Goal: Information Seeking & Learning: Learn about a topic

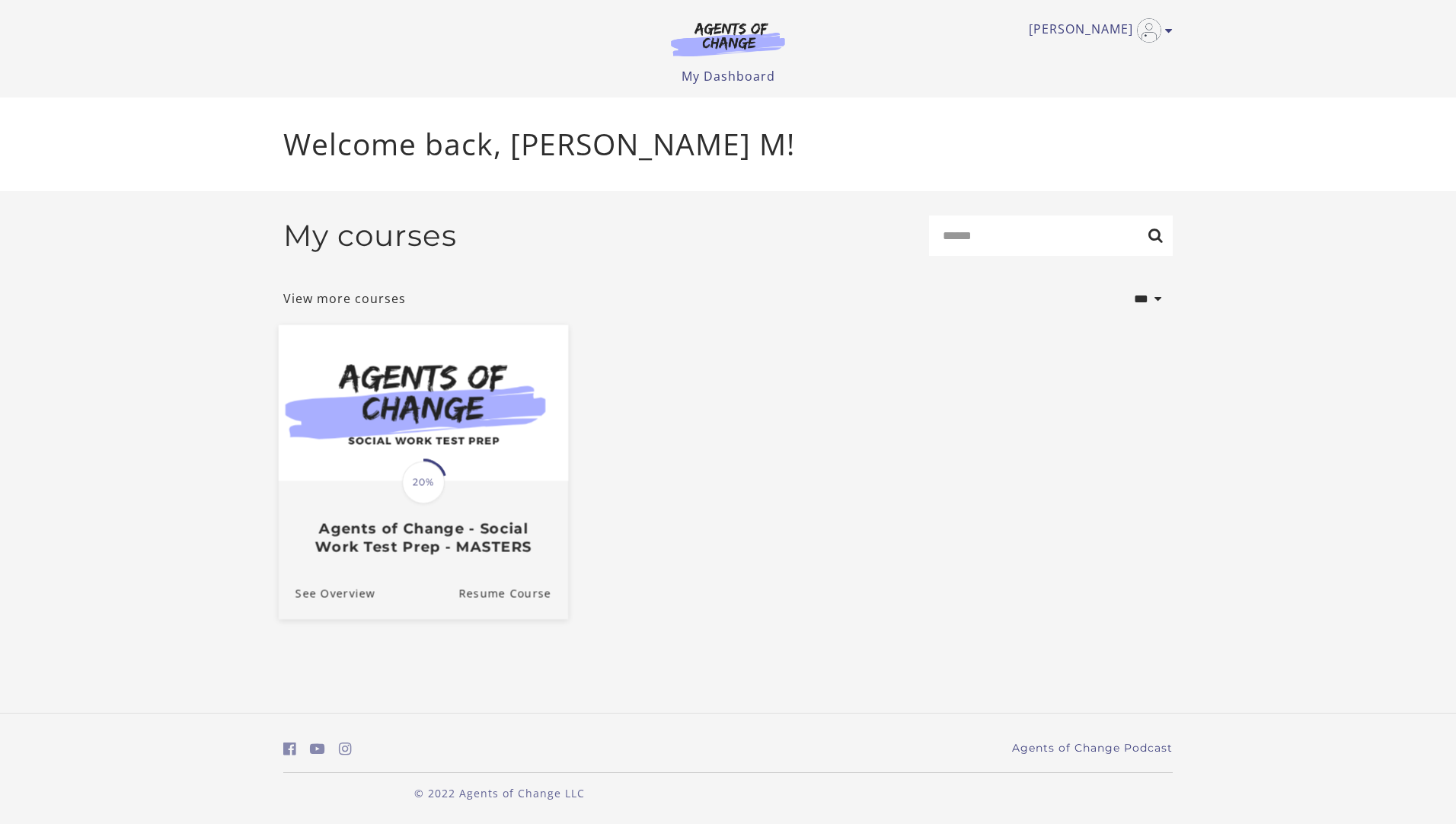
click at [428, 479] on span "20%" at bounding box center [423, 482] width 42 height 42
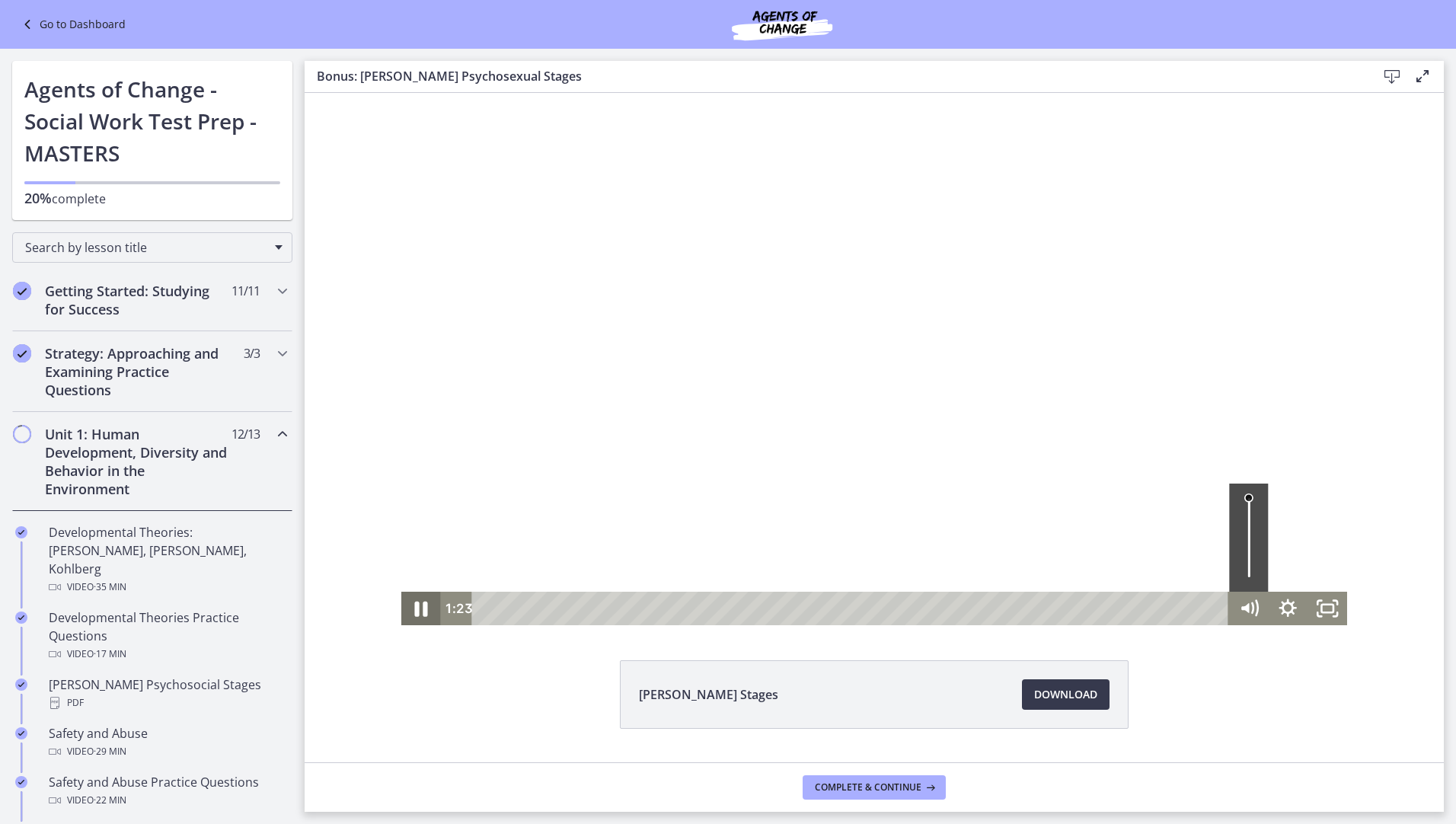
click at [417, 609] on icon "Pause" at bounding box center [420, 608] width 47 height 40
click at [417, 609] on icon "Play Video" at bounding box center [422, 608] width 12 height 17
drag, startPoint x: 417, startPoint y: 611, endPoint x: 581, endPoint y: 395, distance: 271.2
click at [417, 611] on icon "Pause" at bounding box center [420, 608] width 47 height 40
click at [425, 607] on icon "Play Video" at bounding box center [422, 608] width 47 height 40
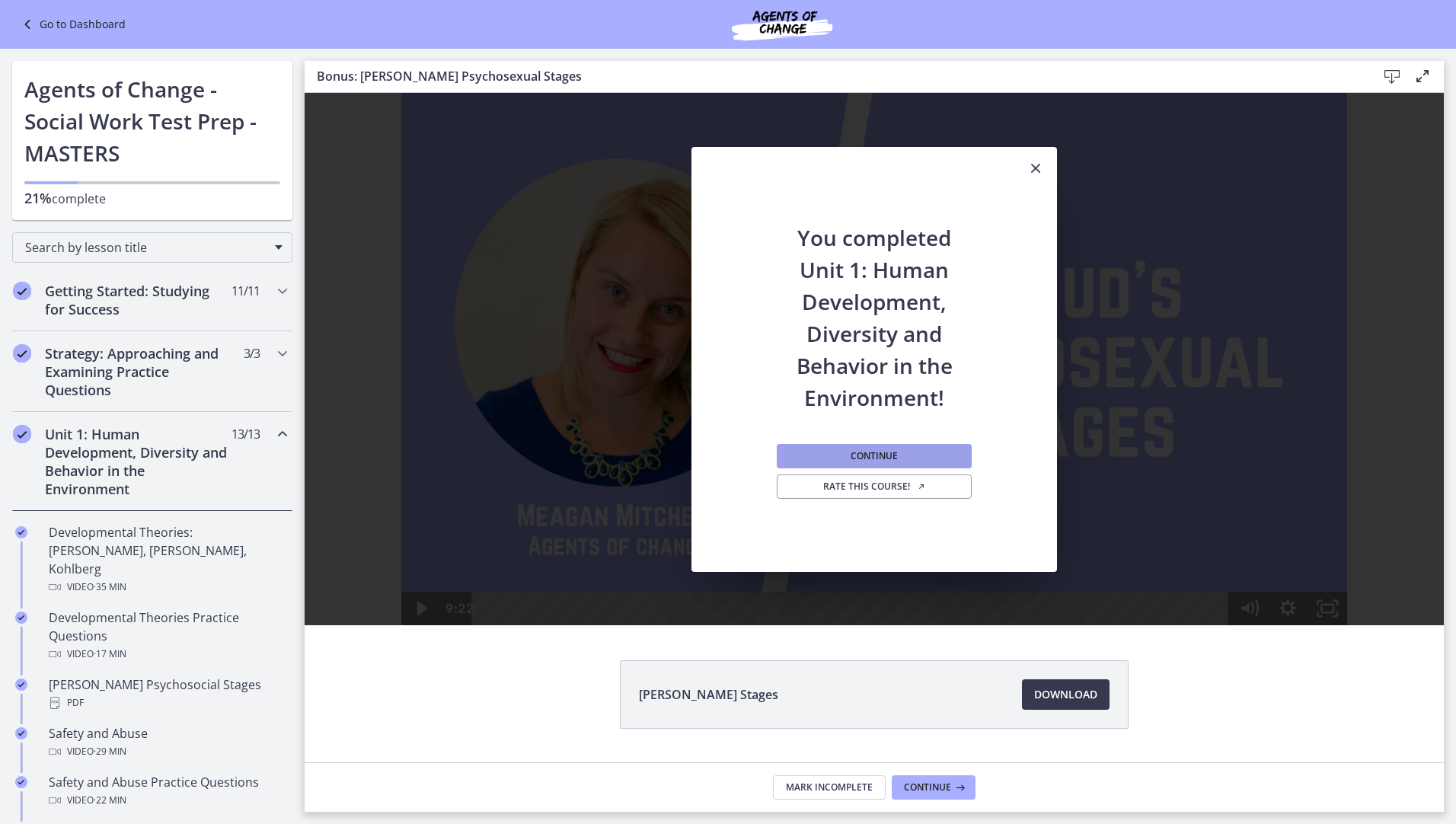
click at [863, 457] on span "Continue" at bounding box center [874, 456] width 47 height 12
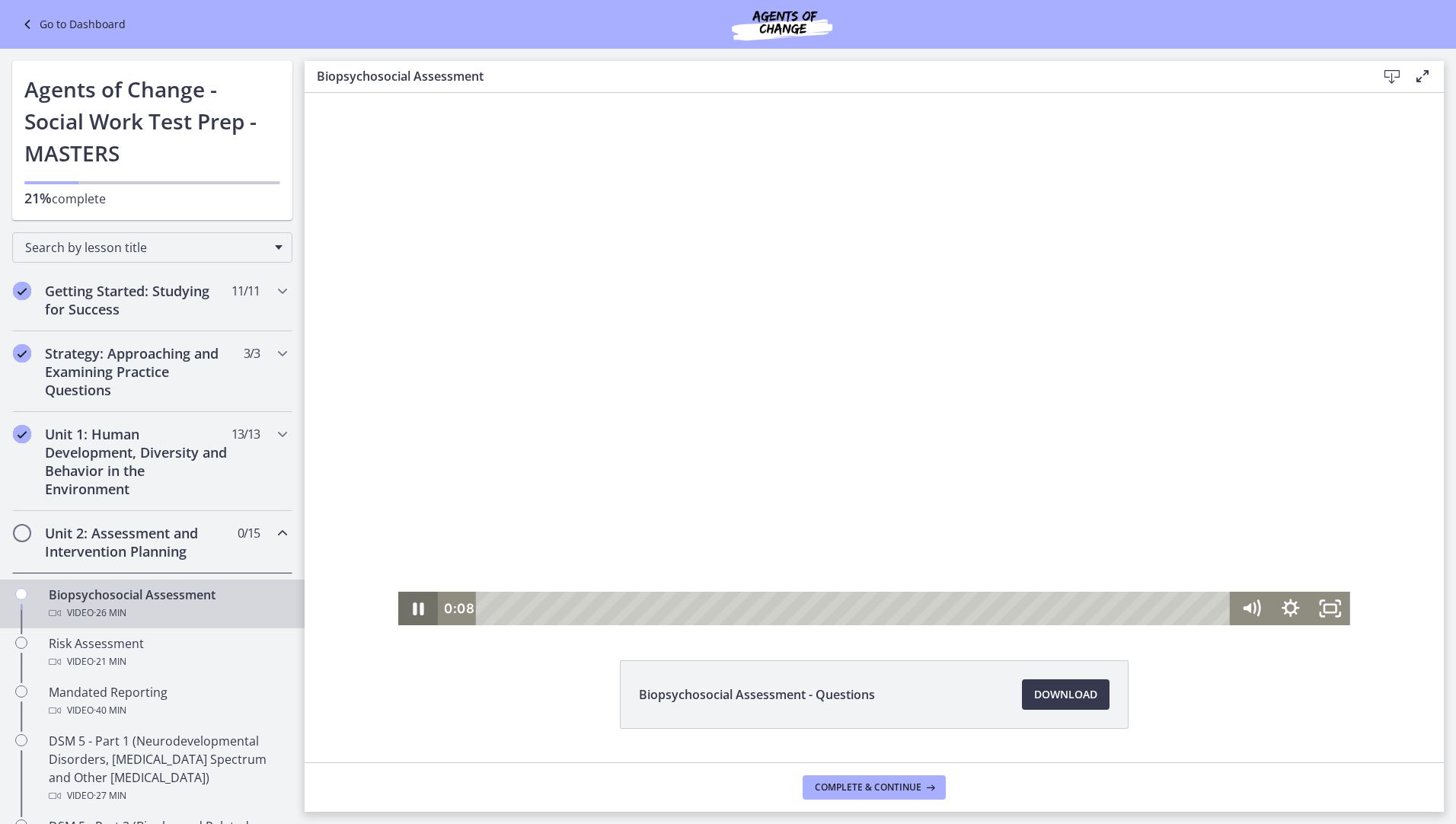
click at [414, 613] on icon "Pause" at bounding box center [419, 609] width 11 height 13
click at [415, 609] on icon "Play Video" at bounding box center [420, 608] width 12 height 17
click at [412, 608] on icon "Pause" at bounding box center [419, 609] width 13 height 15
click at [415, 604] on icon "Play Video" at bounding box center [420, 608] width 10 height 13
drag, startPoint x: 413, startPoint y: 616, endPoint x: 385, endPoint y: 458, distance: 160.5
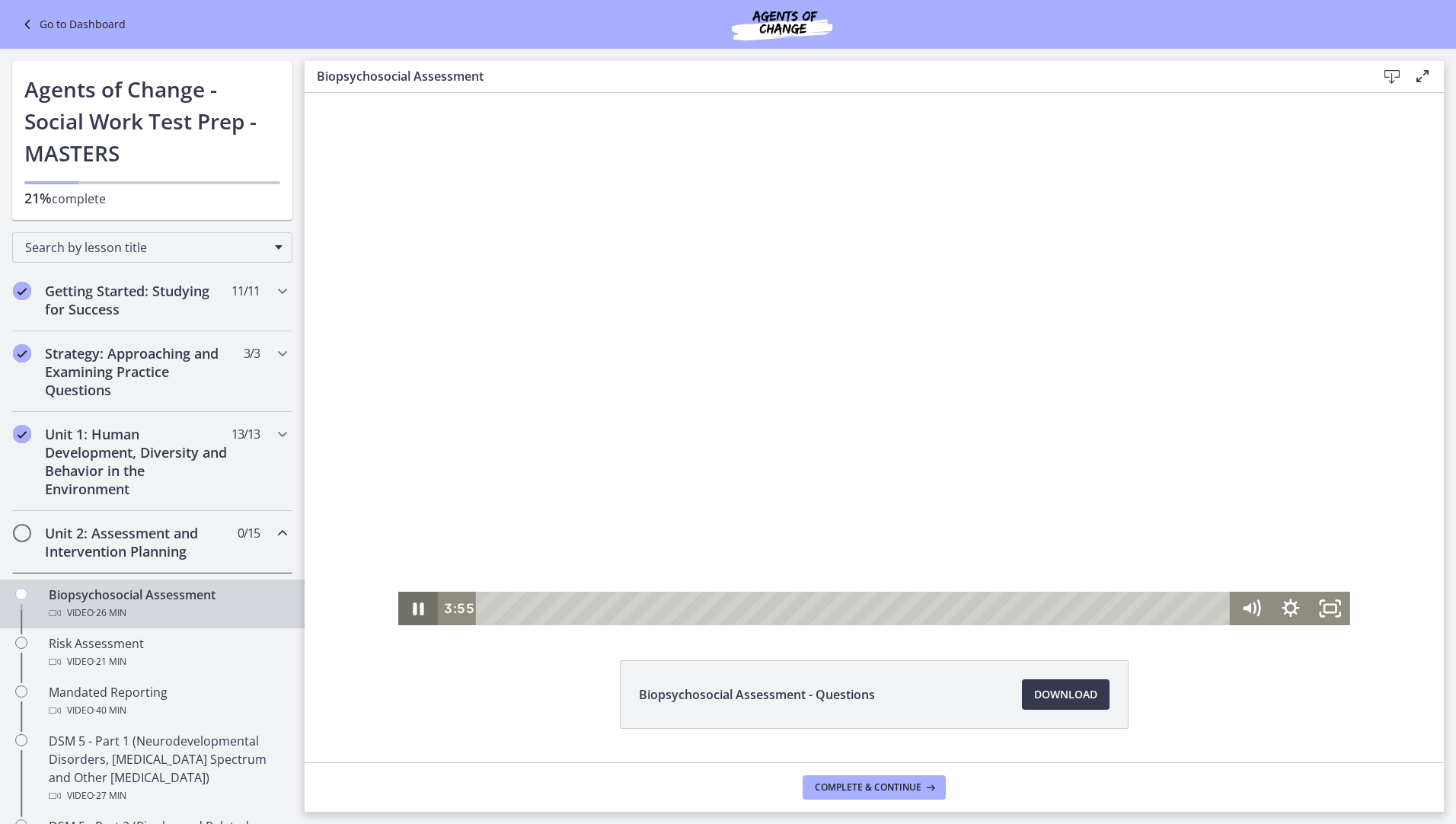
click at [413, 614] on icon "Pause" at bounding box center [419, 608] width 40 height 33
click at [415, 606] on icon "Play Video" at bounding box center [420, 608] width 12 height 17
click at [416, 609] on icon "Pause" at bounding box center [419, 609] width 11 height 13
click at [417, 608] on icon "Play Video" at bounding box center [420, 608] width 12 height 17
click at [415, 610] on icon "Pause" at bounding box center [419, 608] width 40 height 33
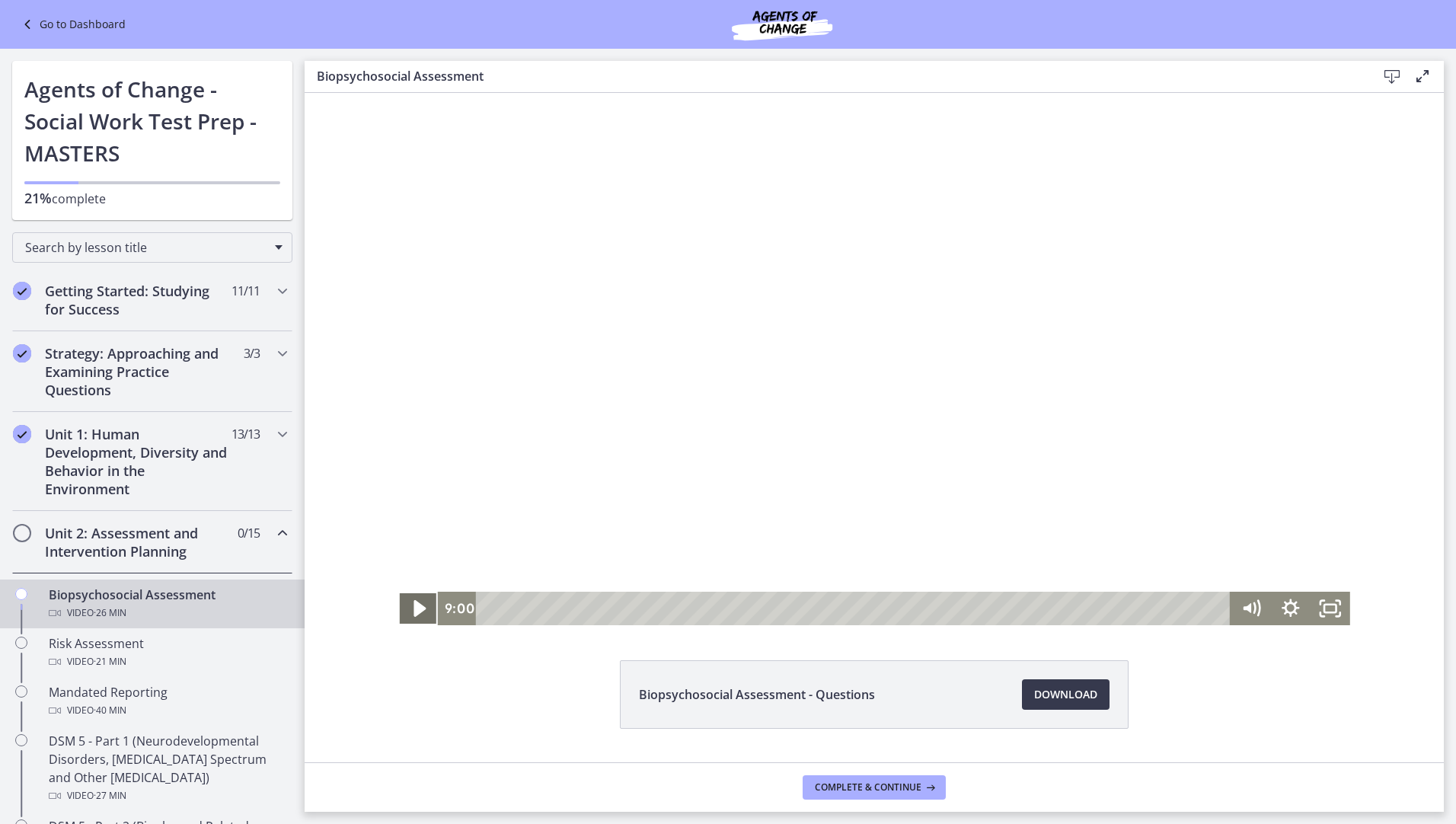
click at [409, 607] on icon "Play Video" at bounding box center [420, 608] width 47 height 40
click at [417, 604] on icon "Pause" at bounding box center [419, 609] width 11 height 13
click at [415, 608] on icon "Play Video" at bounding box center [420, 608] width 12 height 17
drag, startPoint x: 415, startPoint y: 609, endPoint x: 349, endPoint y: 414, distance: 205.9
click at [415, 606] on icon "Pause" at bounding box center [419, 609] width 13 height 15
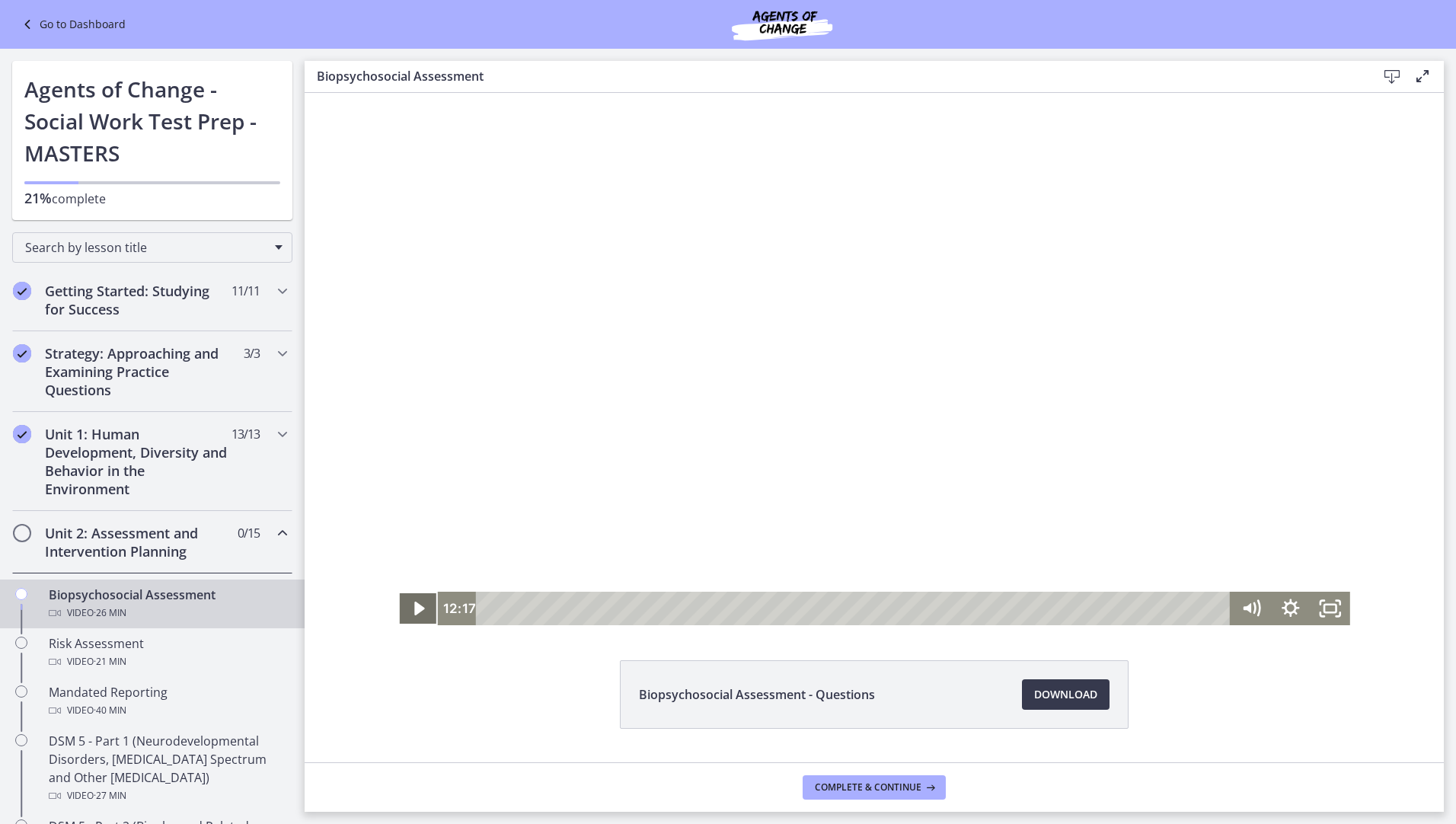
click at [408, 604] on icon "Play Video" at bounding box center [420, 608] width 40 height 33
click at [1321, 611] on icon "Fullscreen" at bounding box center [1330, 608] width 47 height 40
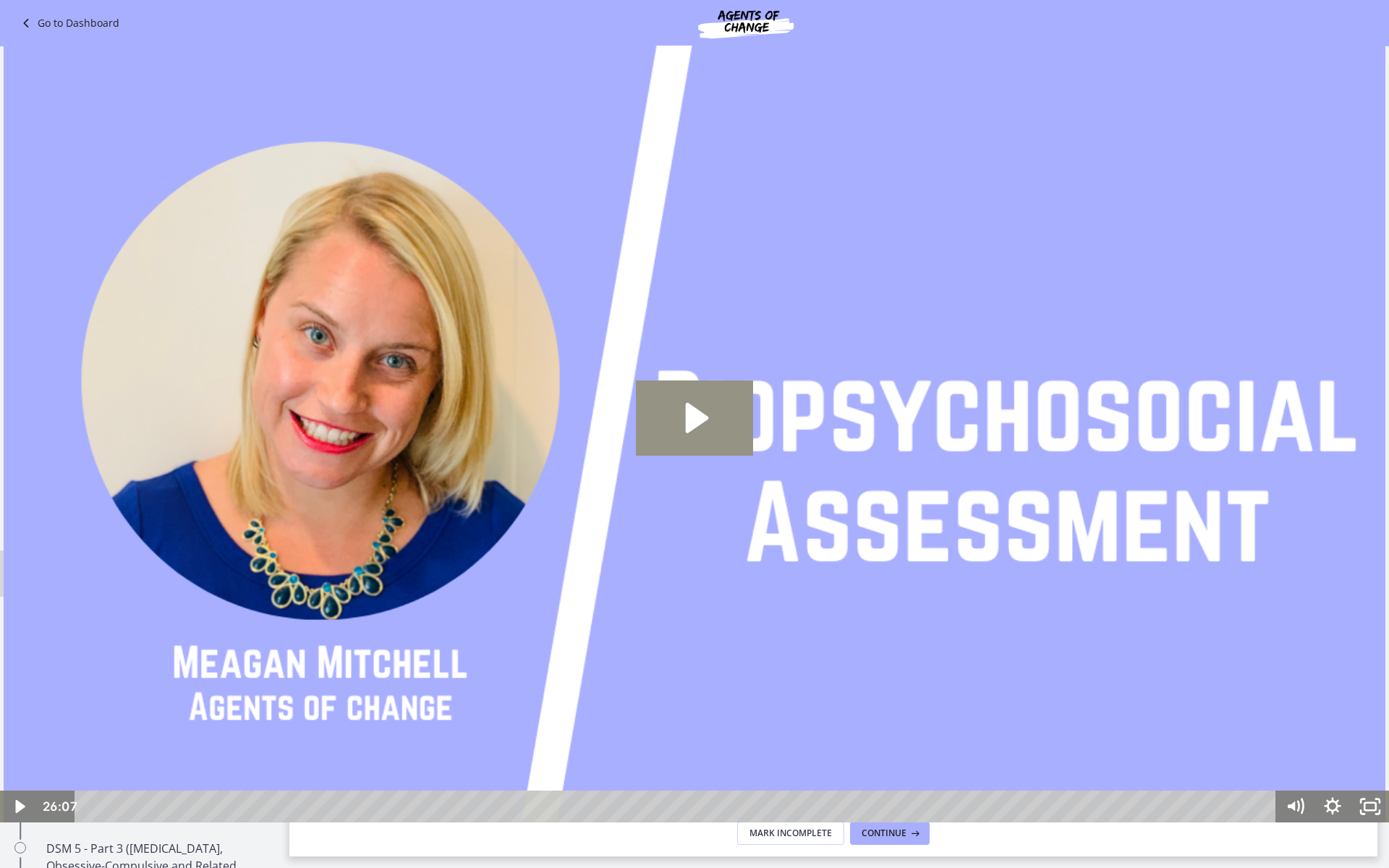
click at [680, 421] on icon "Play Video: cbe28tpt4o1cl02sic2g.mp4" at bounding box center [694, 417] width 118 height 75
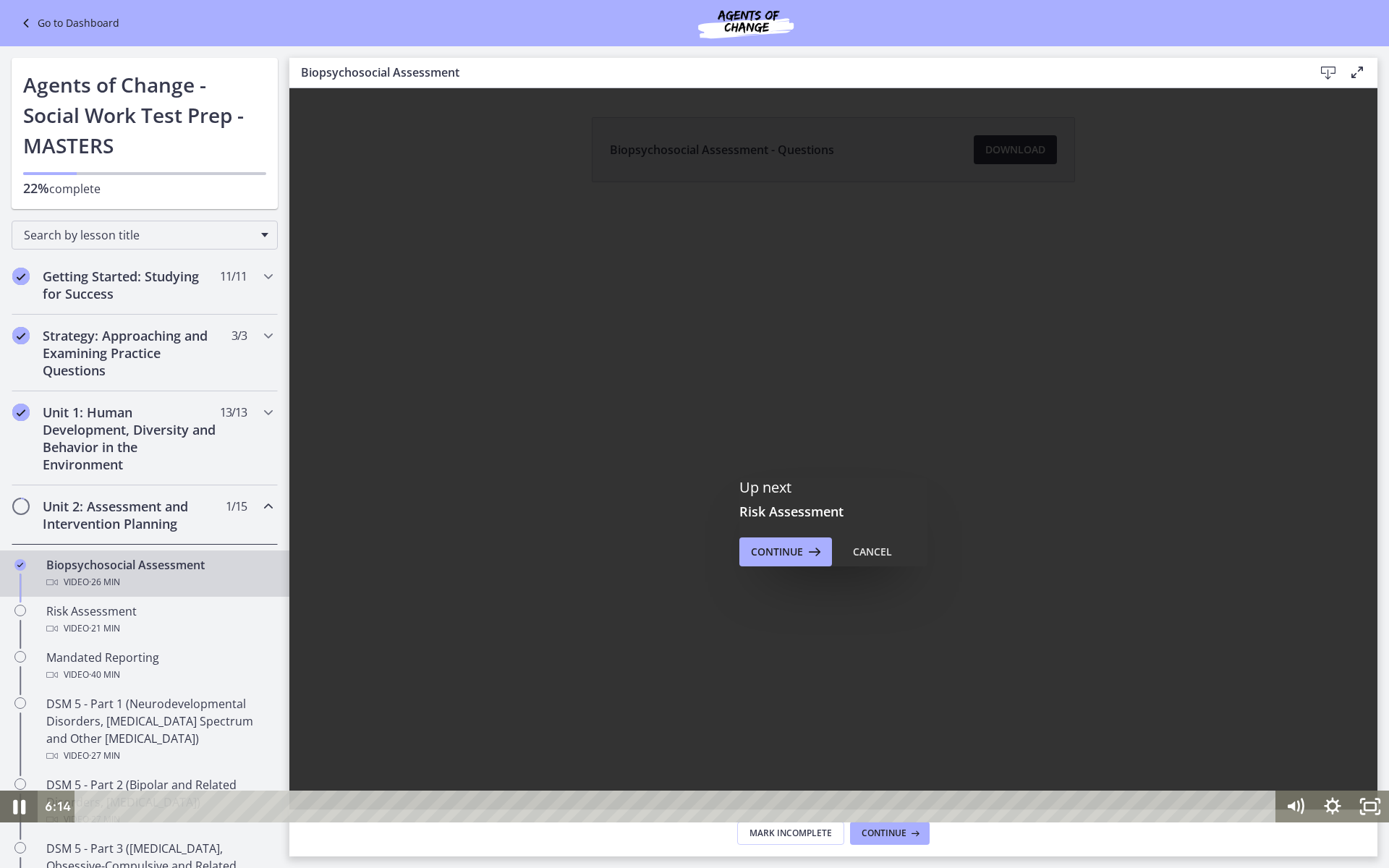
click at [21, 782] on icon "Pause" at bounding box center [19, 807] width 13 height 14
click at [20, 782] on icon "Play Video" at bounding box center [20, 806] width 9 height 13
click at [22, 782] on icon "Pause" at bounding box center [19, 807] width 10 height 13
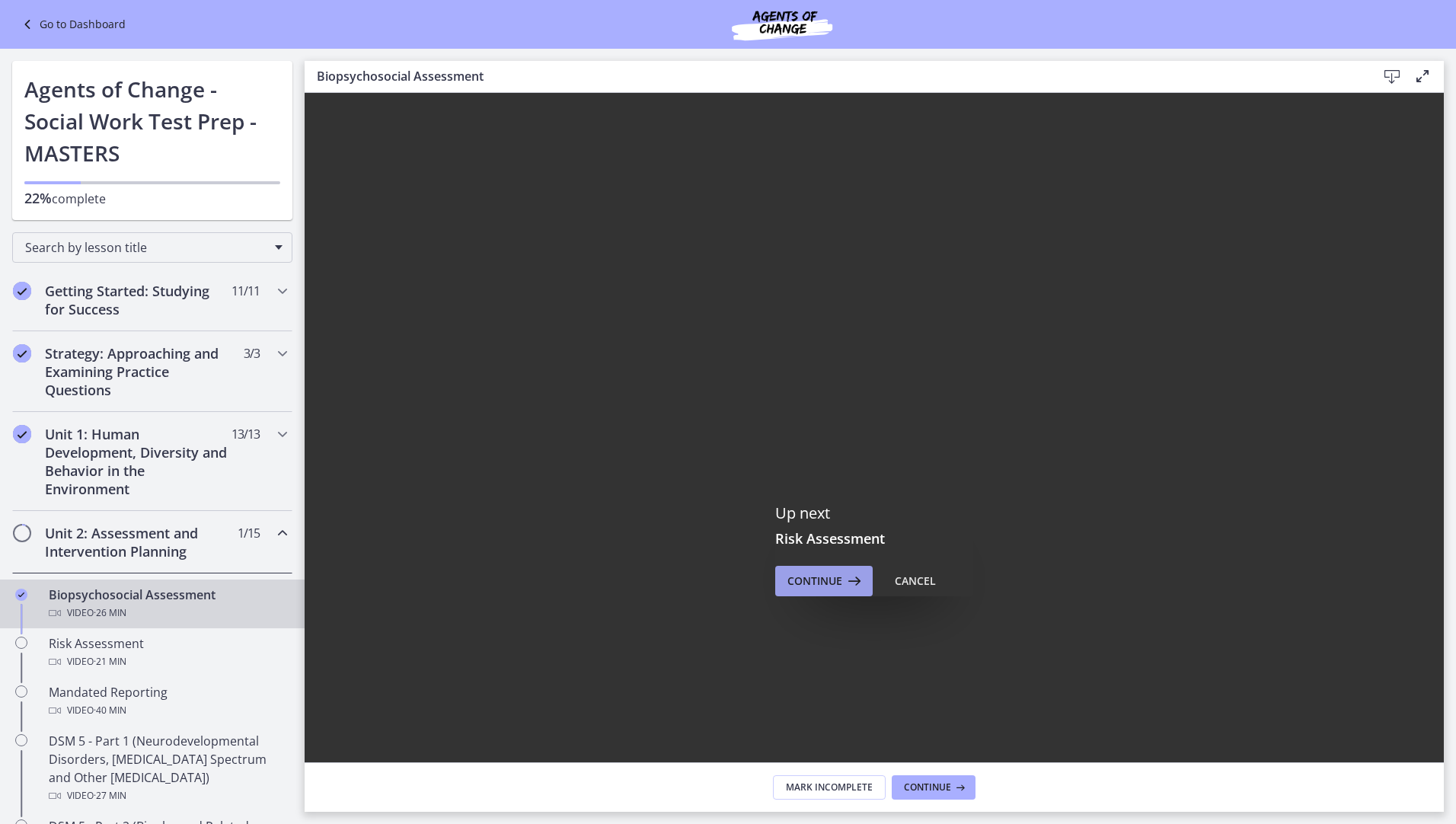
click at [815, 578] on span "Continue" at bounding box center [815, 581] width 55 height 18
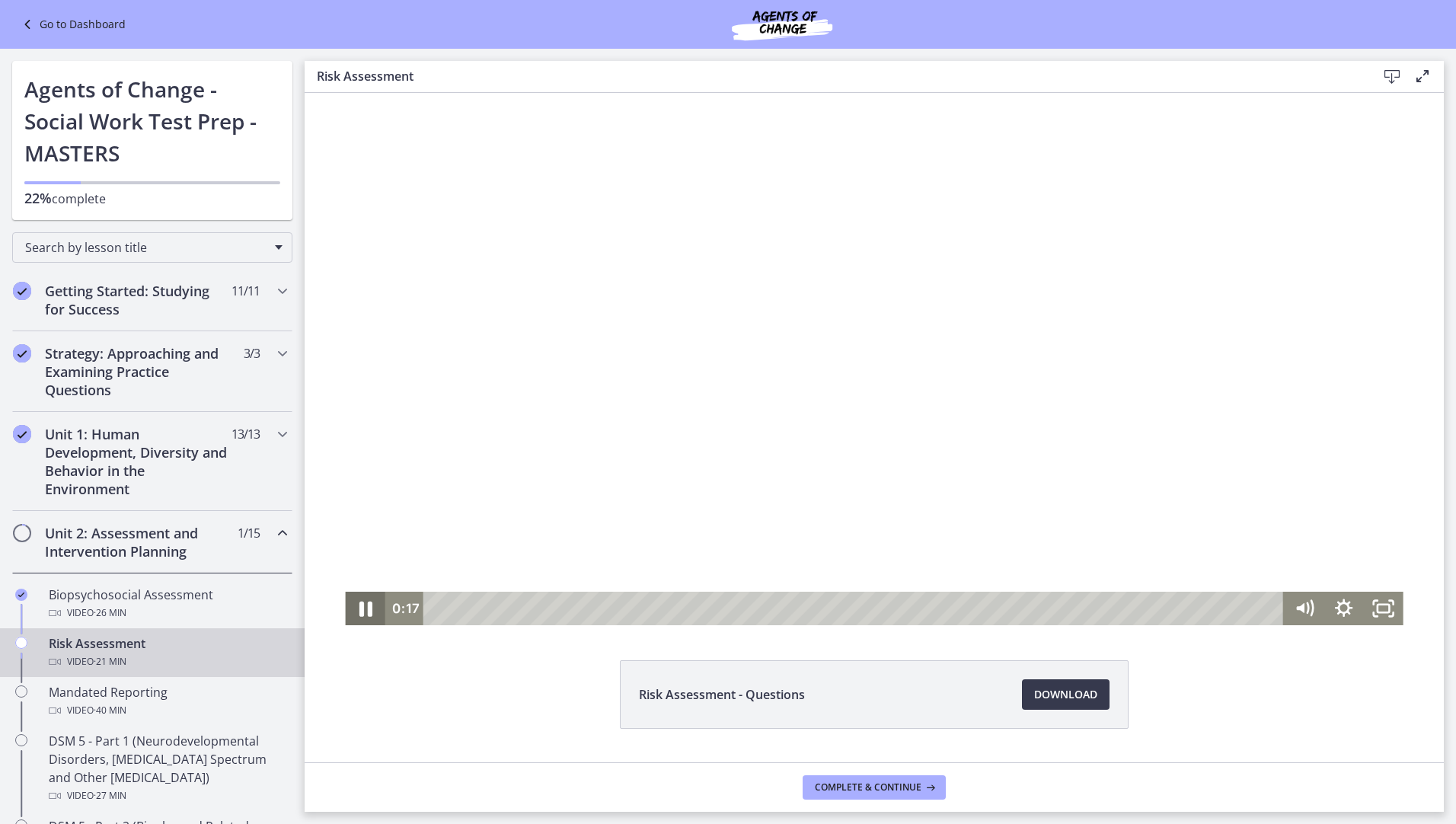
drag, startPoint x: 359, startPoint y: 608, endPoint x: 331, endPoint y: 174, distance: 434.9
click at [359, 606] on icon "Pause" at bounding box center [365, 608] width 47 height 40
click at [361, 612] on icon "Play Video" at bounding box center [367, 608] width 12 height 17
click at [363, 611] on icon "Pause" at bounding box center [365, 609] width 11 height 13
click at [361, 605] on icon "Play Video" at bounding box center [367, 608] width 12 height 17
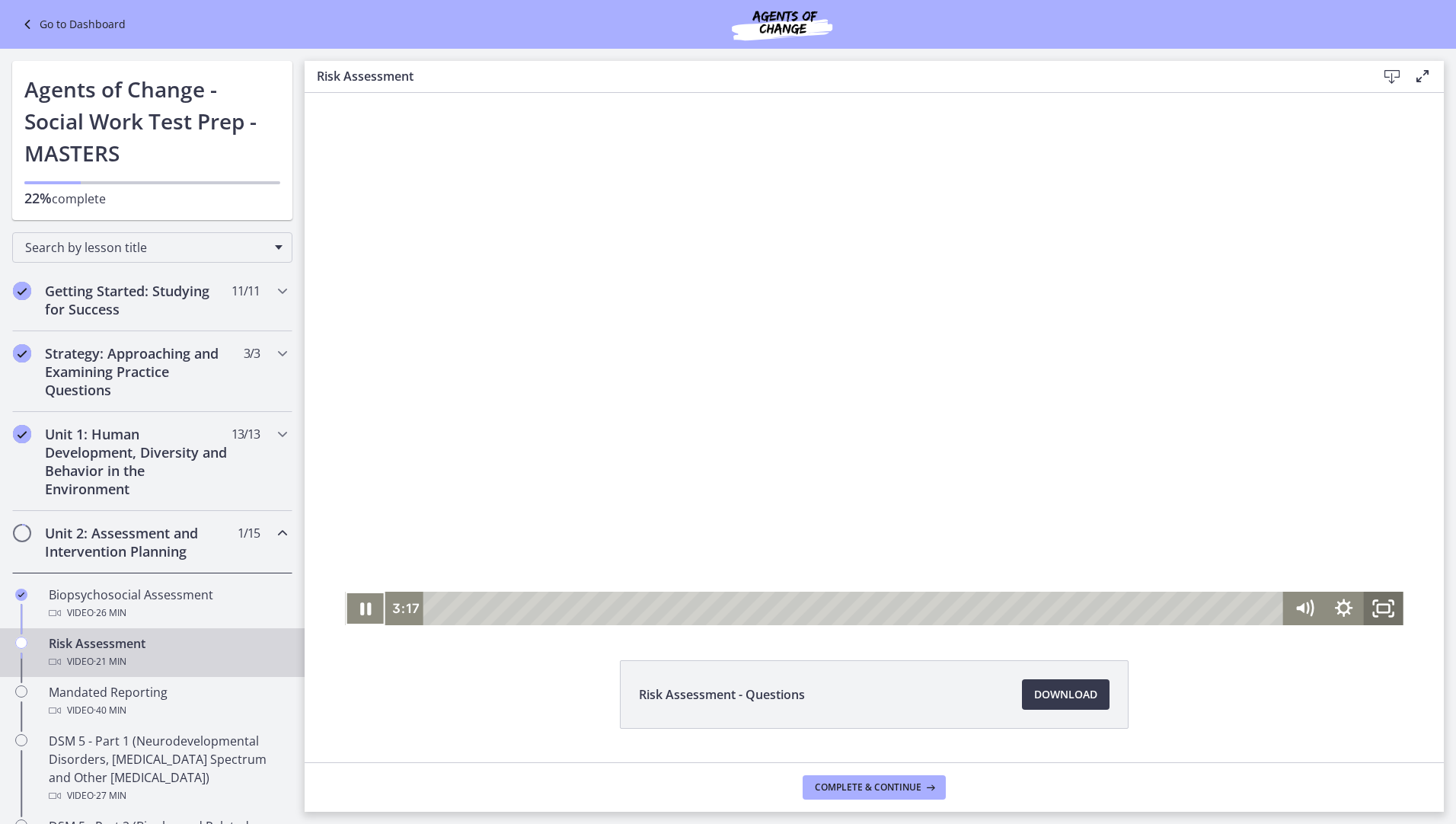
click at [1382, 606] on icon "Fullscreen" at bounding box center [1384, 608] width 40 height 33
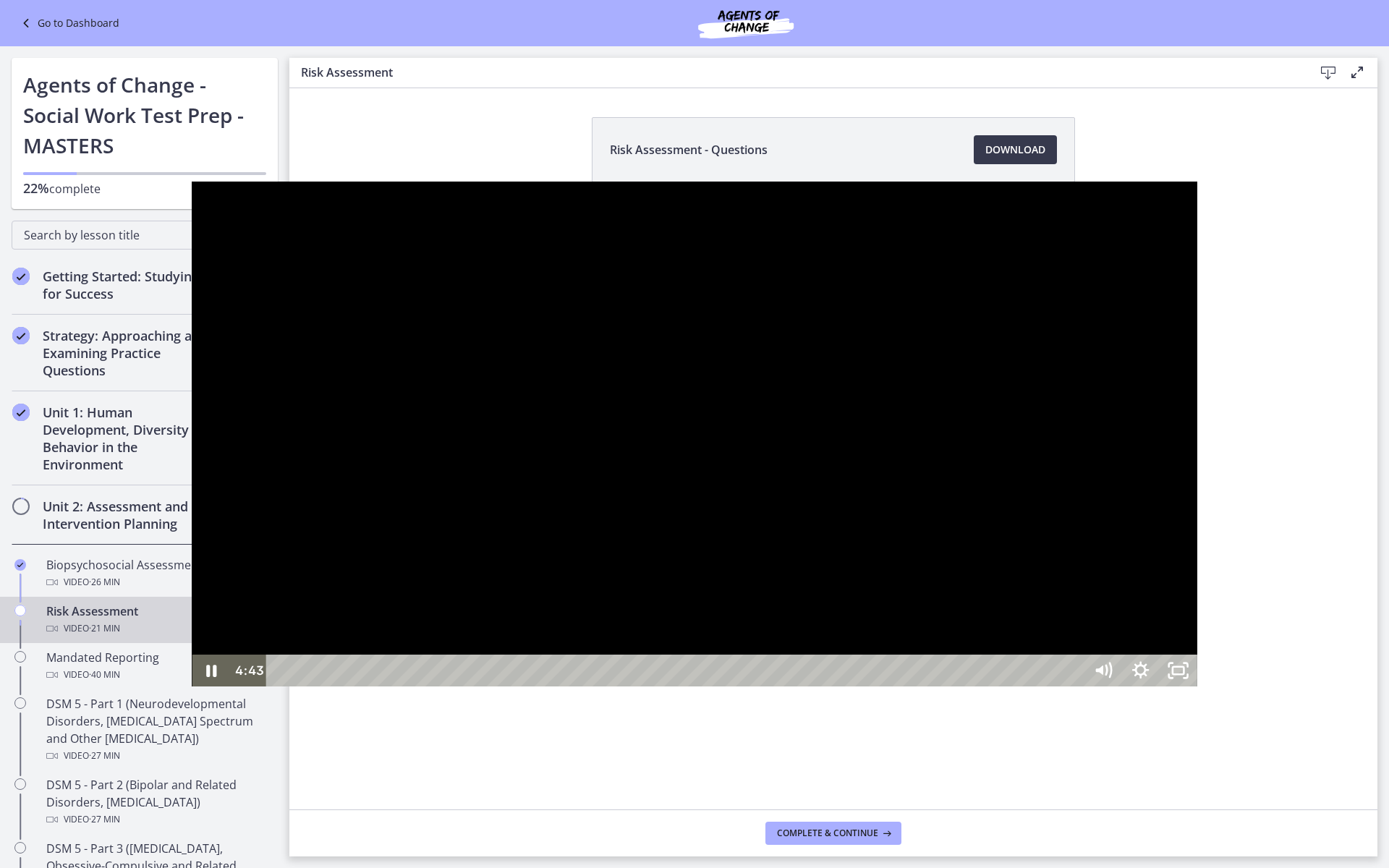
click at [191, 574] on div at bounding box center [693, 435] width 1005 height 506
drag, startPoint x: 918, startPoint y: 286, endPoint x: 925, endPoint y: 281, distance: 8.6
click at [925, 281] on div at bounding box center [693, 435] width 1005 height 506
click at [617, 382] on div at bounding box center [693, 435] width 1005 height 506
click at [652, 182] on div at bounding box center [693, 435] width 1005 height 506
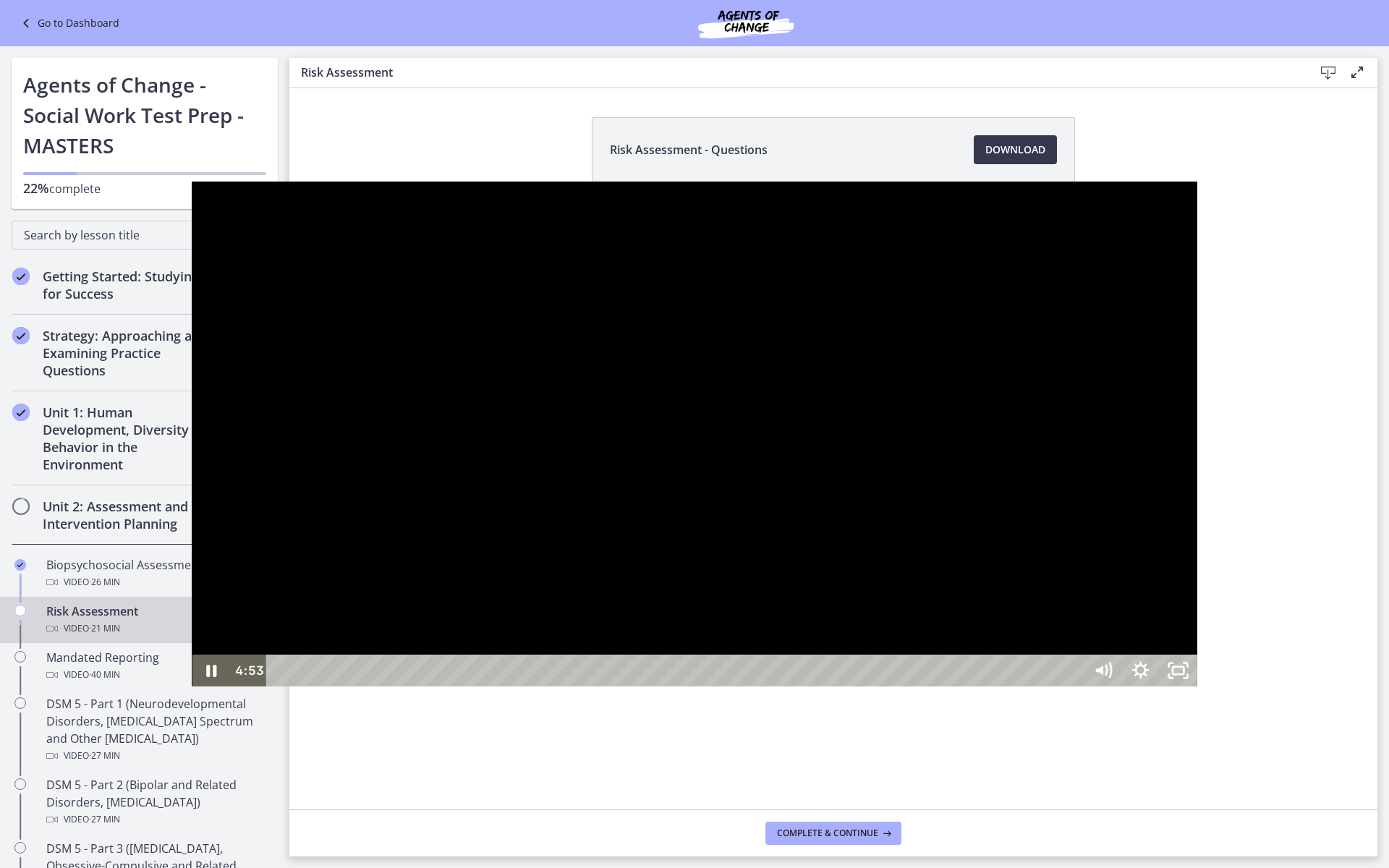
click at [641, 182] on div at bounding box center [693, 435] width 1005 height 506
click at [651, 182] on div at bounding box center [693, 435] width 1005 height 506
click at [697, 410] on div at bounding box center [693, 435] width 1005 height 506
click at [633, 182] on div at bounding box center [693, 435] width 1005 height 506
click at [676, 443] on div at bounding box center [693, 435] width 1005 height 506
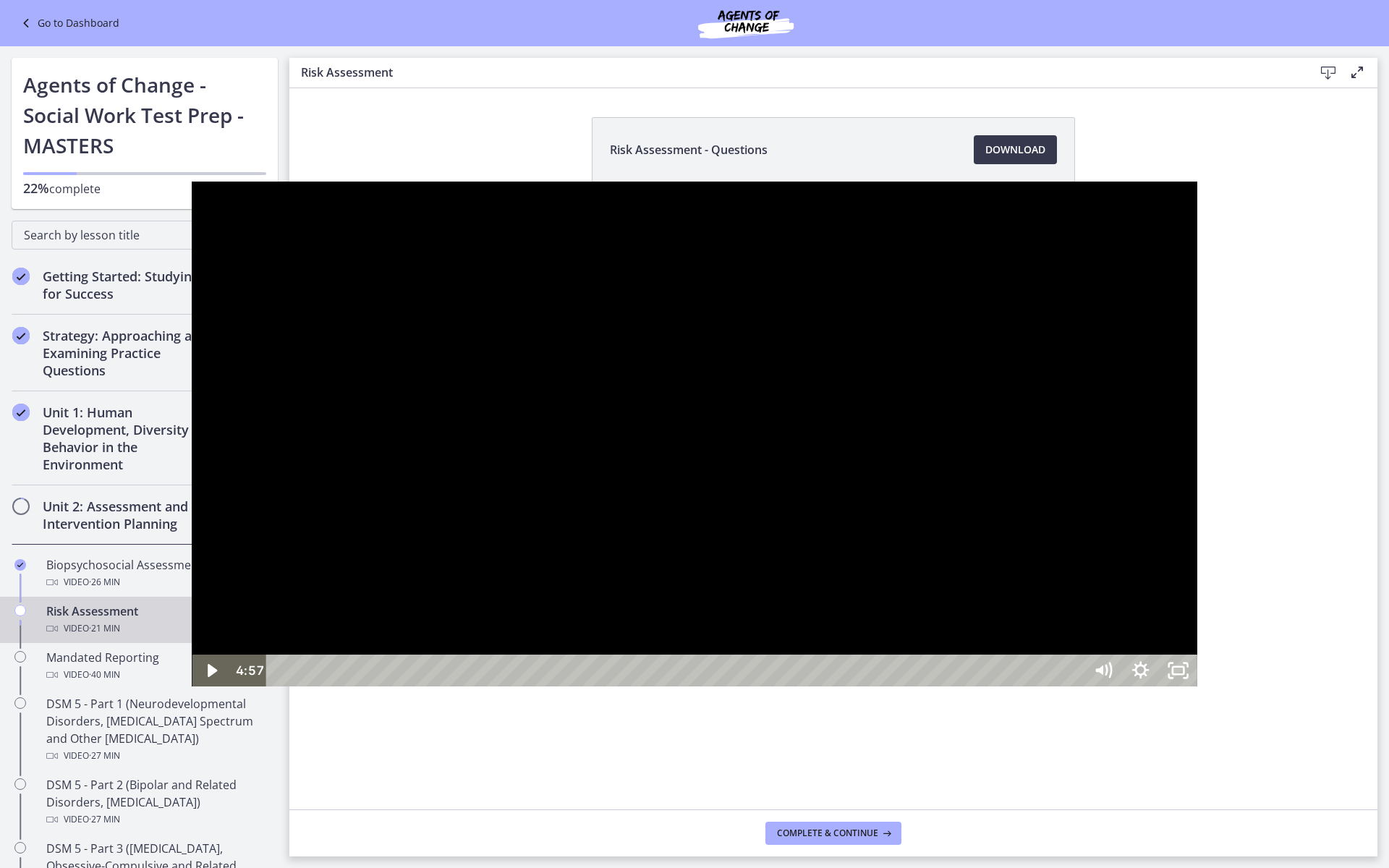
click at [613, 182] on div at bounding box center [693, 435] width 1005 height 506
click at [600, 182] on div at bounding box center [693, 435] width 1005 height 506
click at [446, 687] on div at bounding box center [693, 435] width 1005 height 506
click at [1196, 182] on div at bounding box center [693, 435] width 1005 height 506
drag, startPoint x: 848, startPoint y: 81, endPoint x: 852, endPoint y: 191, distance: 110.1
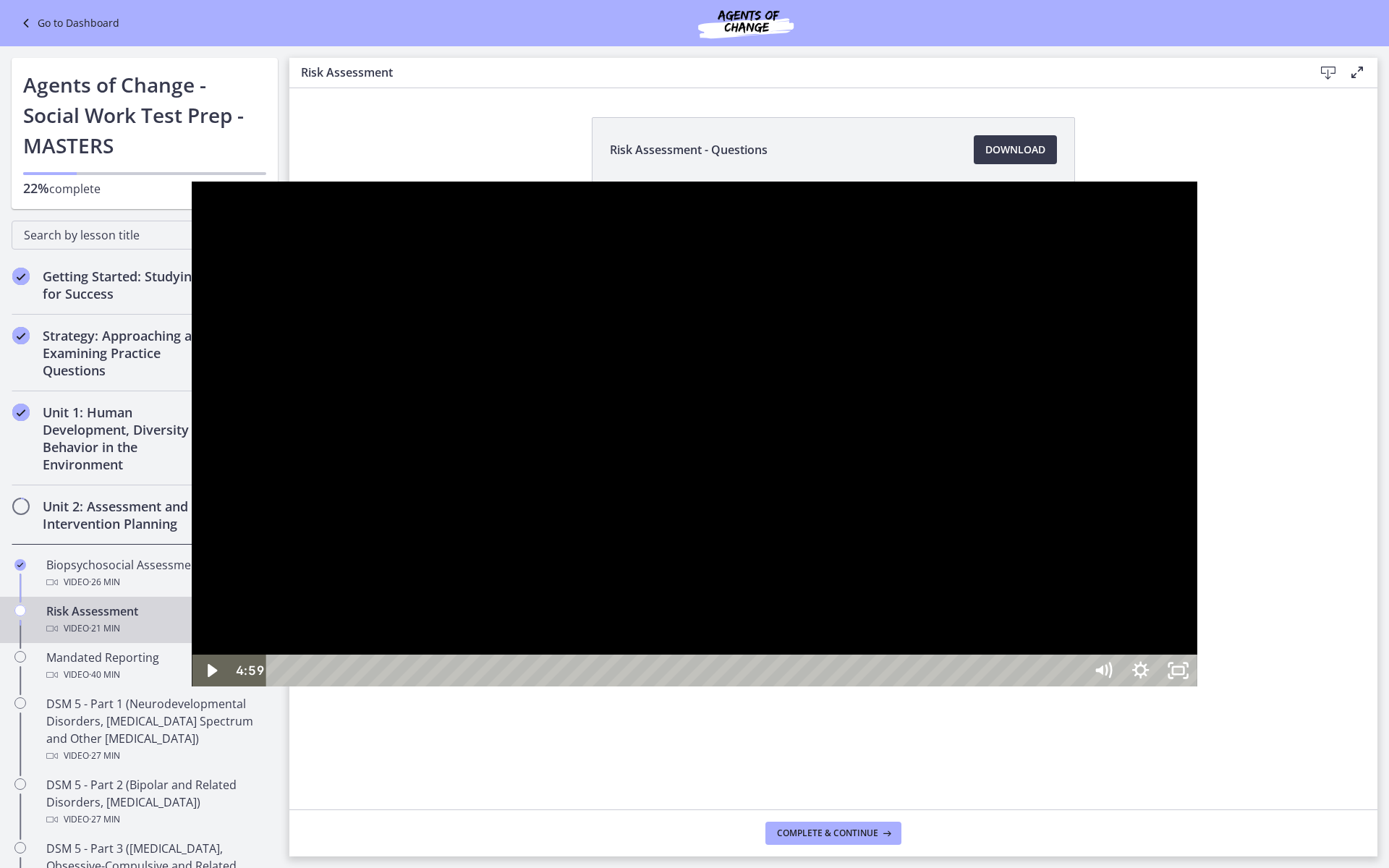
click at [852, 191] on div at bounding box center [693, 435] width 1005 height 506
click at [1200, 690] on icon "Unfullscreen" at bounding box center [1177, 670] width 45 height 38
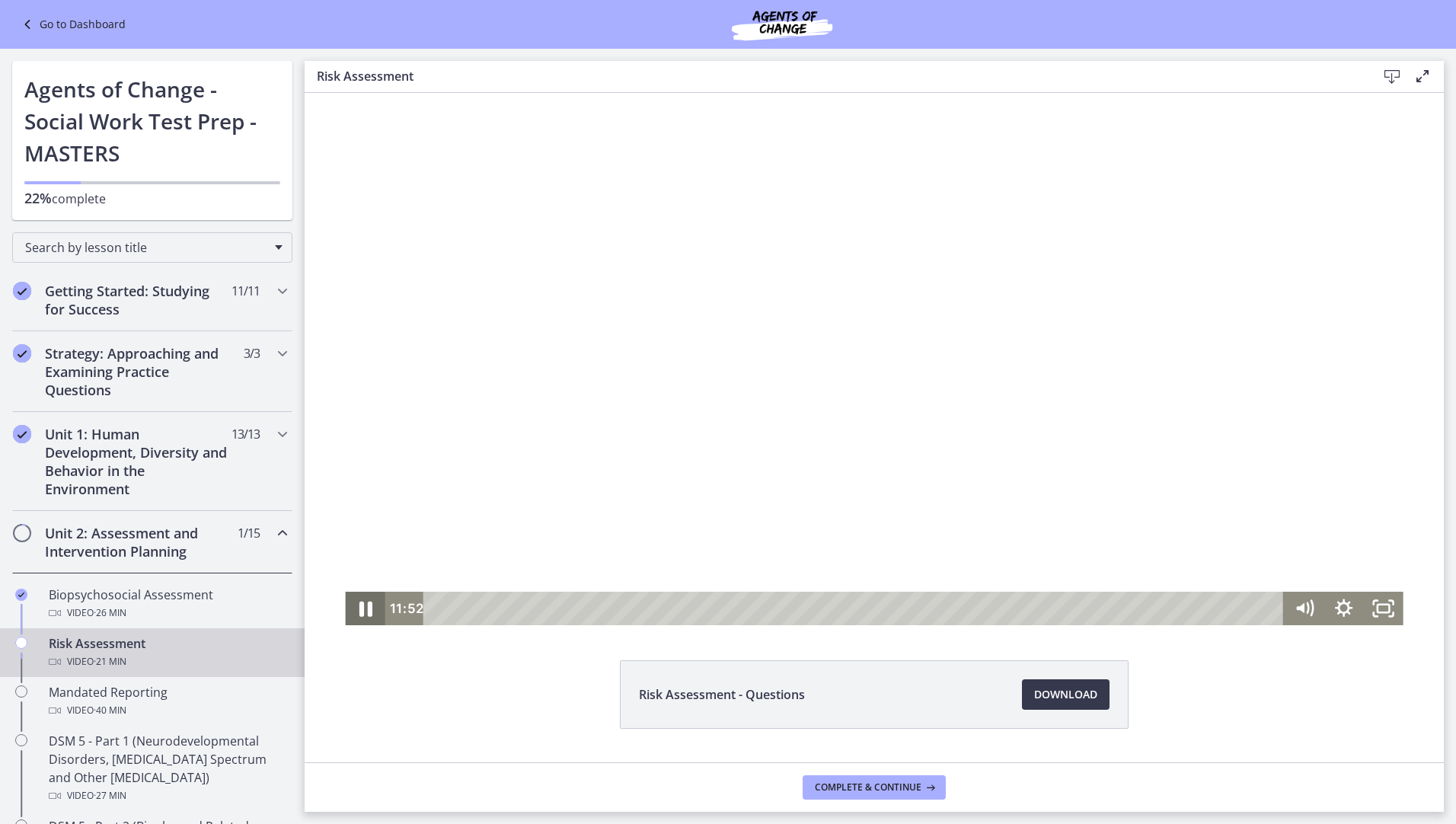
click at [360, 610] on icon "Pause" at bounding box center [365, 608] width 47 height 40
click at [361, 608] on icon "Play Video" at bounding box center [367, 608] width 12 height 17
drag, startPoint x: 357, startPoint y: 603, endPoint x: 333, endPoint y: 486, distance: 119.4
click at [360, 603] on icon "Pause" at bounding box center [365, 609] width 11 height 13
click at [362, 611] on icon "Play Video" at bounding box center [367, 608] width 10 height 13
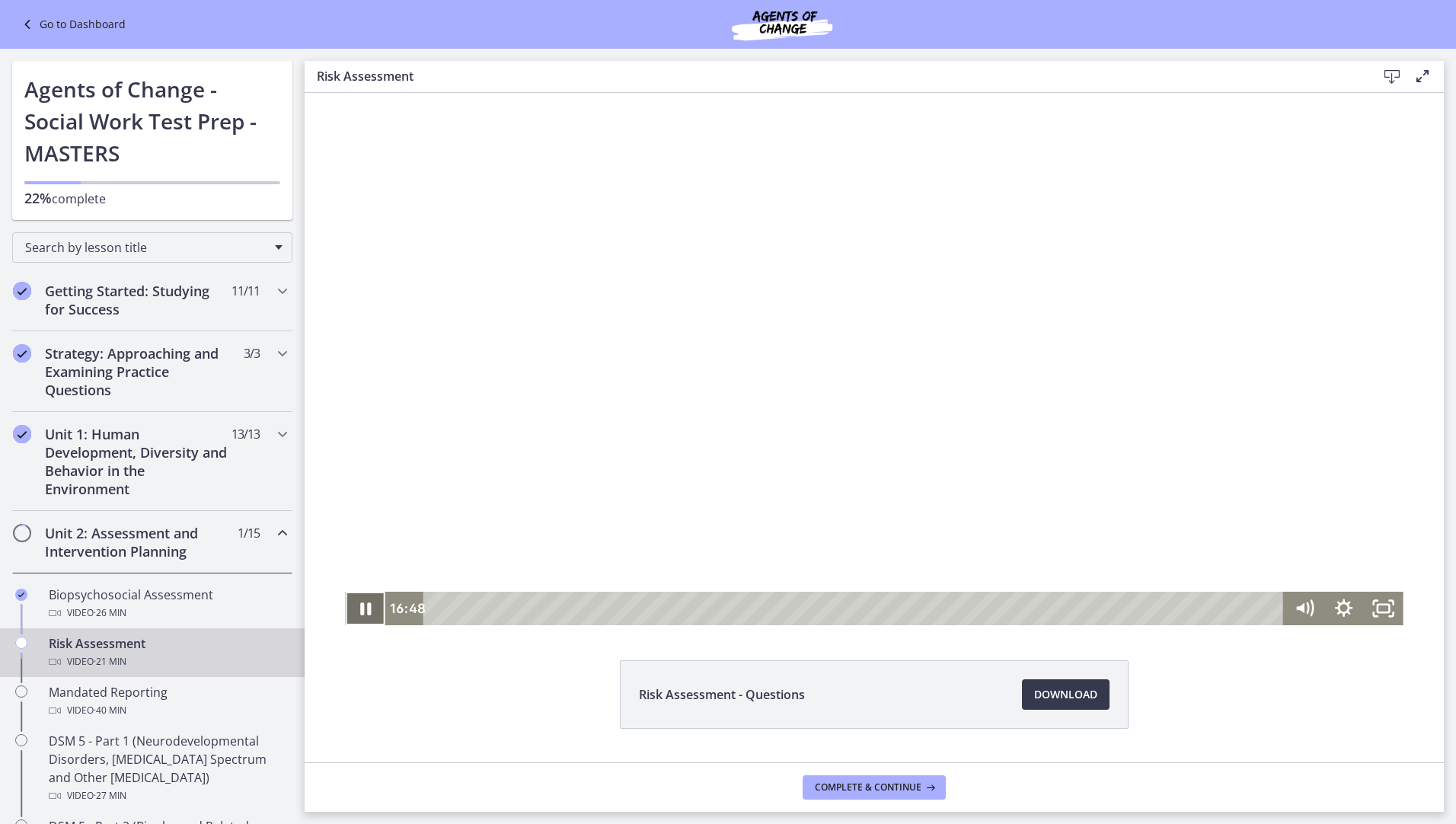
click at [360, 610] on icon "Pause" at bounding box center [365, 609] width 11 height 13
click at [363, 608] on icon "Play Video" at bounding box center [367, 608] width 12 height 17
click at [359, 604] on icon "Pause" at bounding box center [365, 608] width 47 height 40
click at [362, 607] on icon "Play Video" at bounding box center [367, 608] width 10 height 13
drag, startPoint x: 361, startPoint y: 609, endPoint x: 319, endPoint y: 138, distance: 472.9
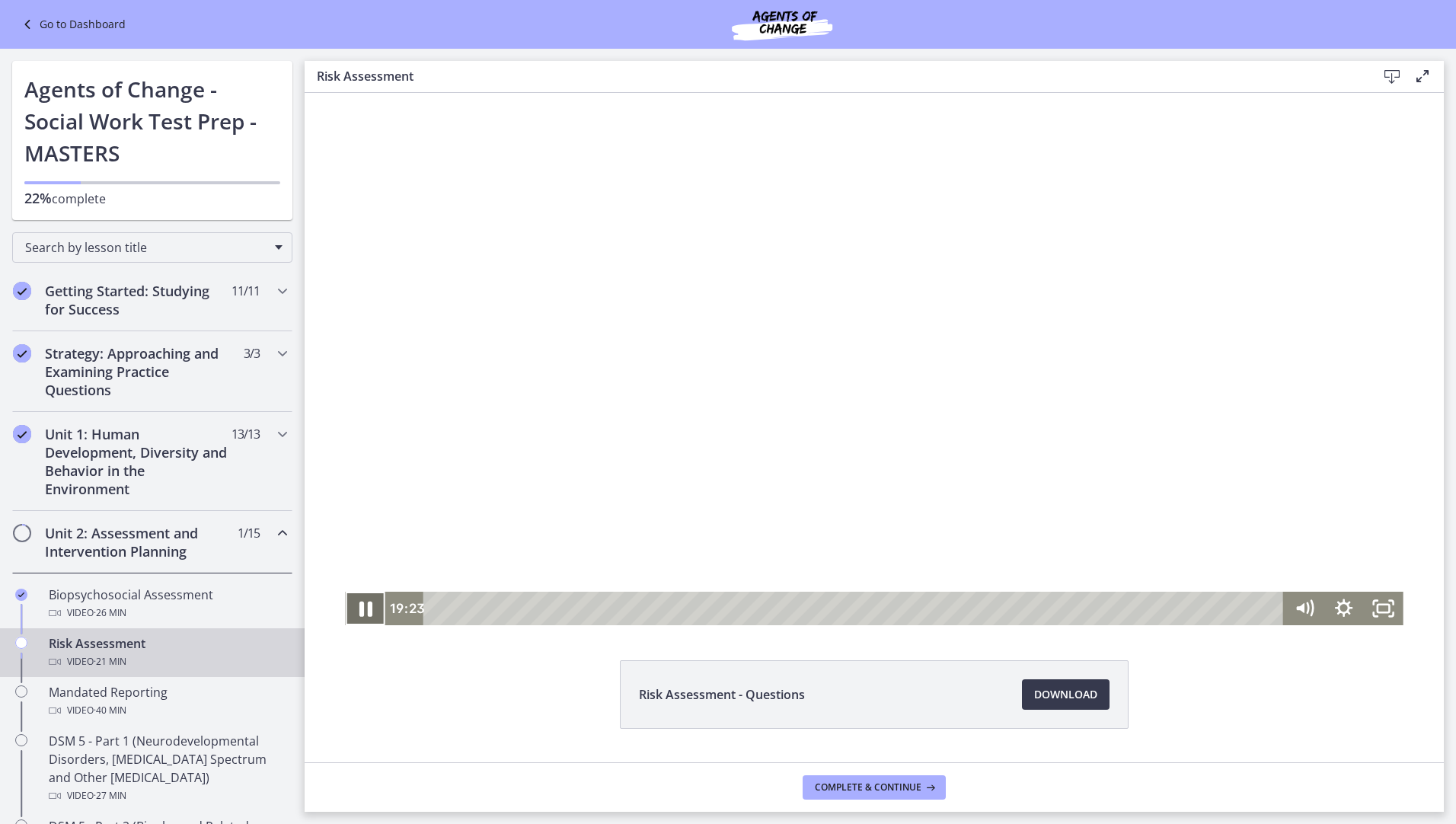
click at [361, 604] on icon "Pause" at bounding box center [365, 608] width 47 height 40
click at [361, 608] on icon "Play Video" at bounding box center [367, 608] width 12 height 17
